Goal: Task Accomplishment & Management: Complete application form

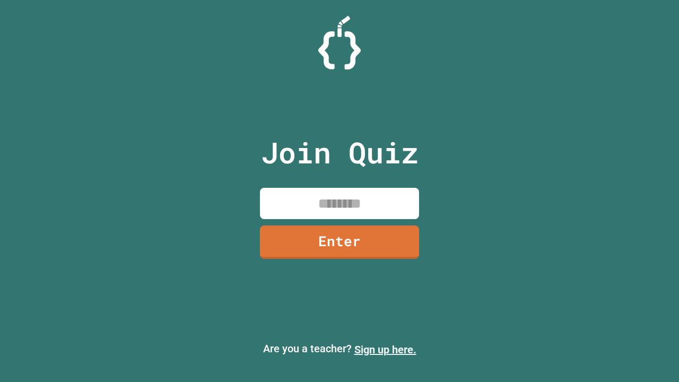
click at [385, 349] on link "Sign up here." at bounding box center [385, 349] width 62 height 13
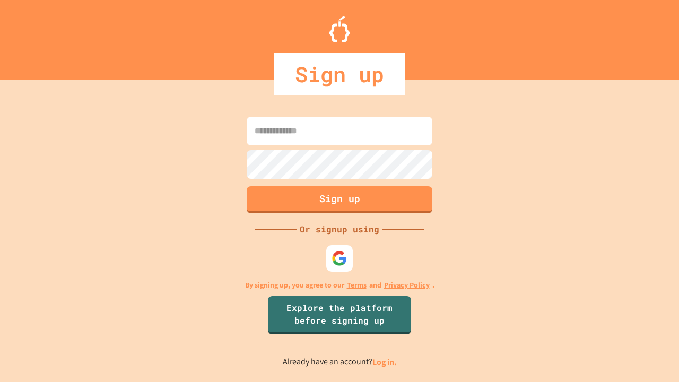
click at [385, 362] on link "Log in." at bounding box center [384, 361] width 24 height 11
